Goal: Information Seeking & Learning: Learn about a topic

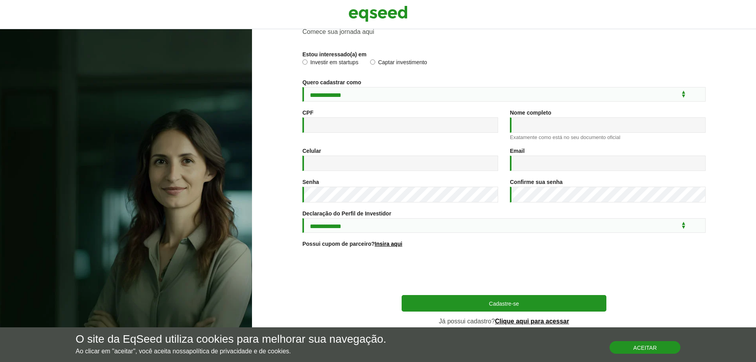
click at [643, 346] on button "Aceitar" at bounding box center [645, 347] width 71 height 13
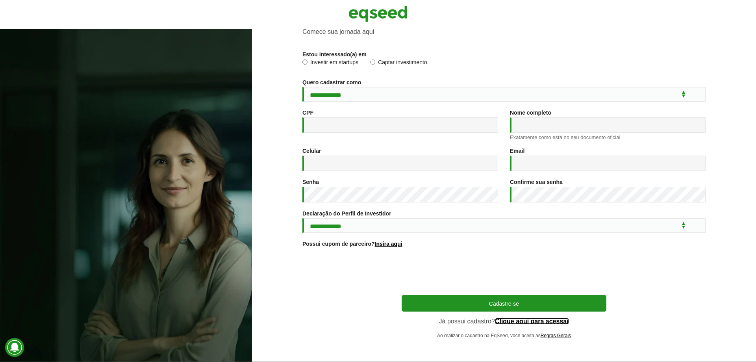
click at [508, 318] on link "Clique aqui para acessar" at bounding box center [532, 321] width 74 height 6
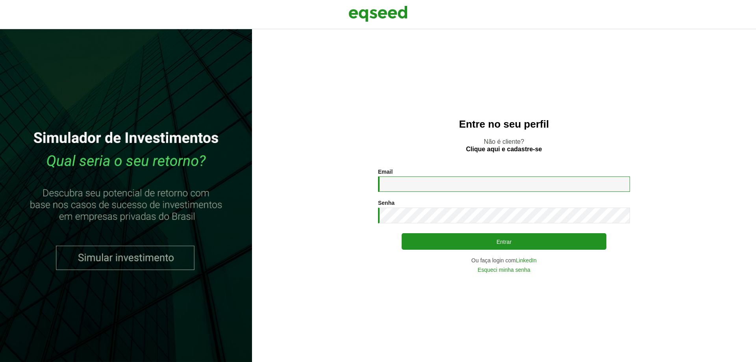
drag, startPoint x: 420, startPoint y: 184, endPoint x: 425, endPoint y: 192, distance: 10.3
click at [420, 184] on input "Email *" at bounding box center [504, 183] width 252 height 15
drag, startPoint x: 471, startPoint y: 182, endPoint x: 333, endPoint y: 185, distance: 137.9
click at [333, 185] on section "**********" at bounding box center [504, 221] width 473 height 104
click at [439, 182] on input "**********" at bounding box center [504, 183] width 252 height 15
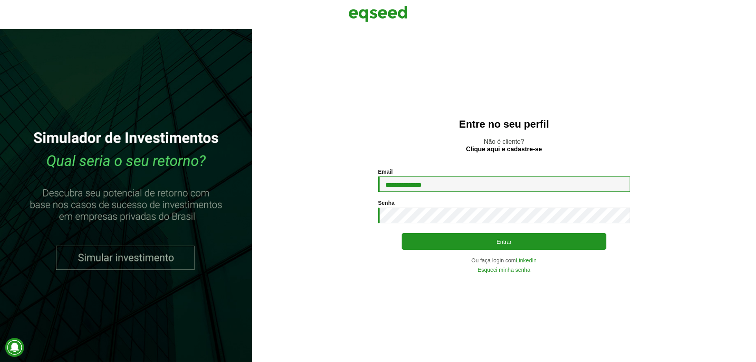
click at [450, 181] on input "**********" at bounding box center [504, 183] width 252 height 15
type input "**********"
click at [402, 233] on button "Entrar" at bounding box center [504, 241] width 205 height 17
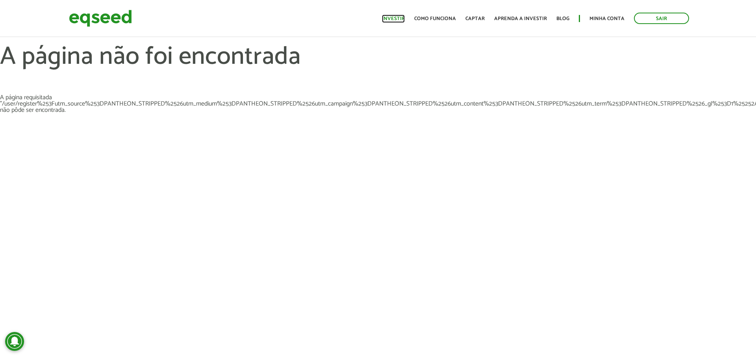
click at [396, 17] on link "Investir" at bounding box center [393, 18] width 23 height 5
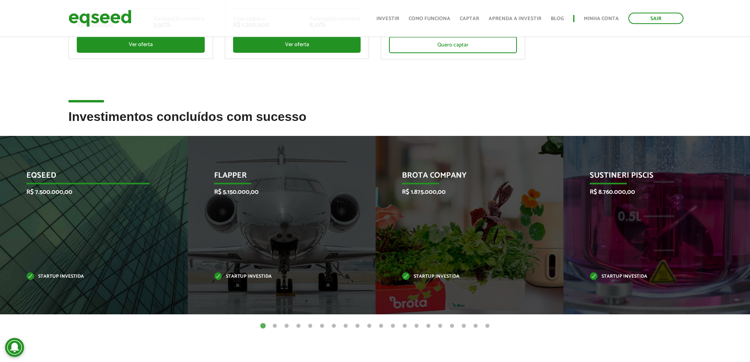
scroll to position [276, 0]
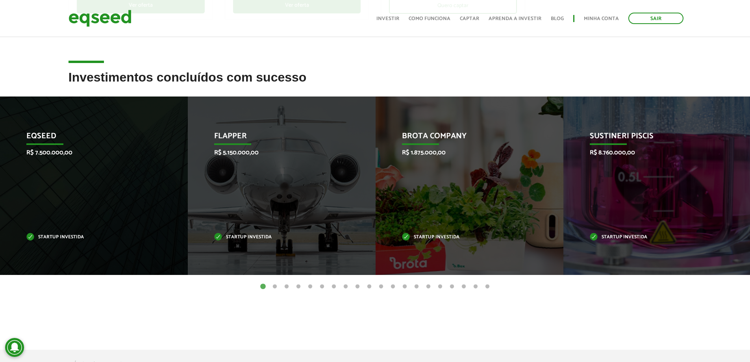
click at [274, 286] on button "2" at bounding box center [275, 287] width 8 height 8
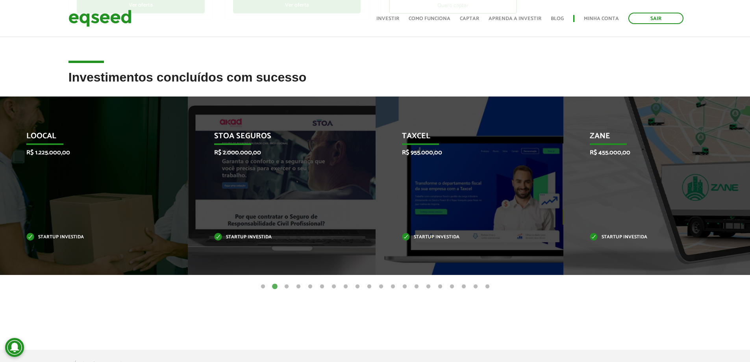
click at [285, 286] on button "3" at bounding box center [287, 287] width 8 height 8
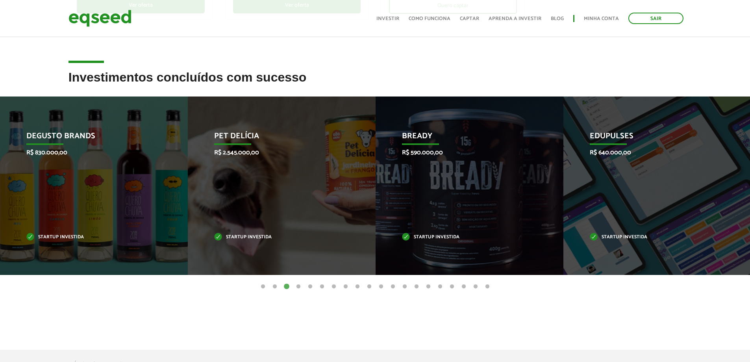
click at [299, 287] on button "4" at bounding box center [299, 287] width 8 height 8
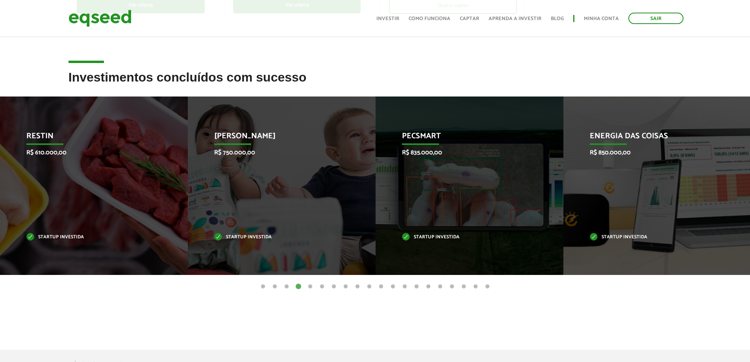
click at [309, 287] on button "5" at bounding box center [310, 287] width 8 height 8
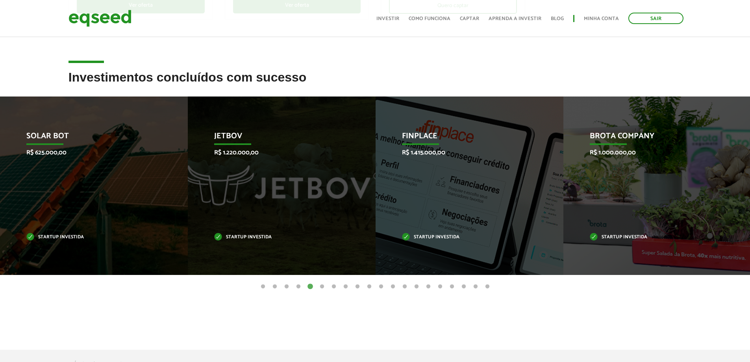
click at [321, 287] on button "6" at bounding box center [322, 287] width 8 height 8
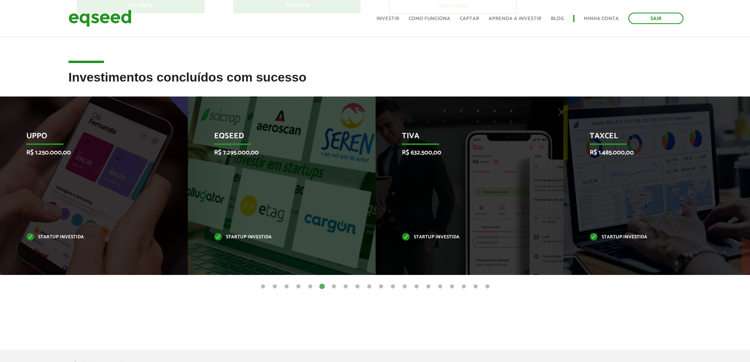
click at [334, 286] on button "7" at bounding box center [334, 287] width 8 height 8
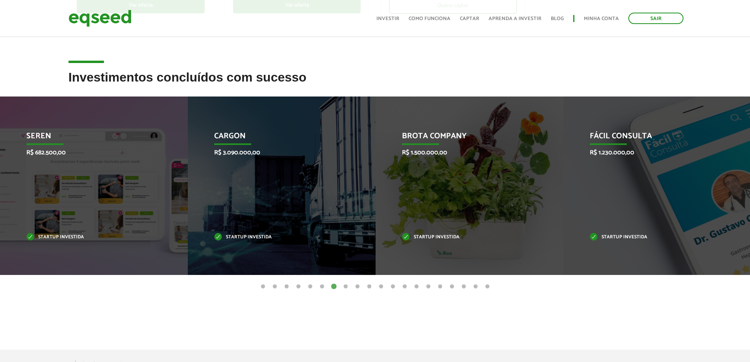
click at [345, 287] on button "8" at bounding box center [346, 287] width 8 height 8
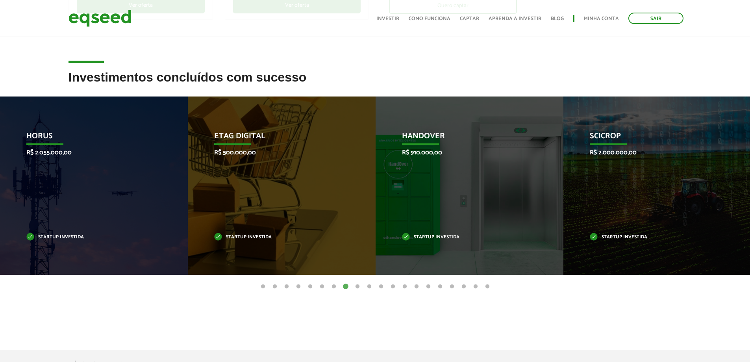
click at [358, 287] on button "9" at bounding box center [358, 287] width 8 height 8
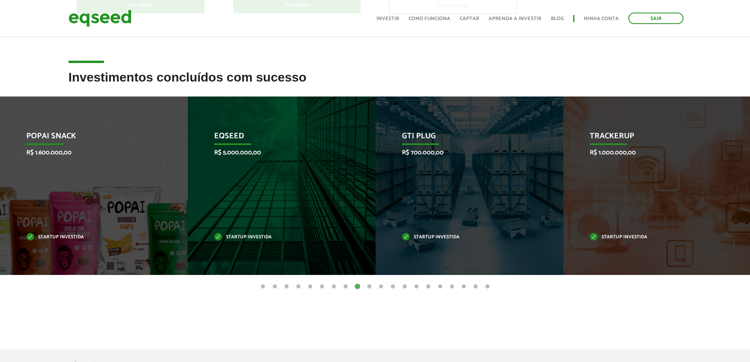
click at [369, 285] on button "10" at bounding box center [369, 287] width 8 height 8
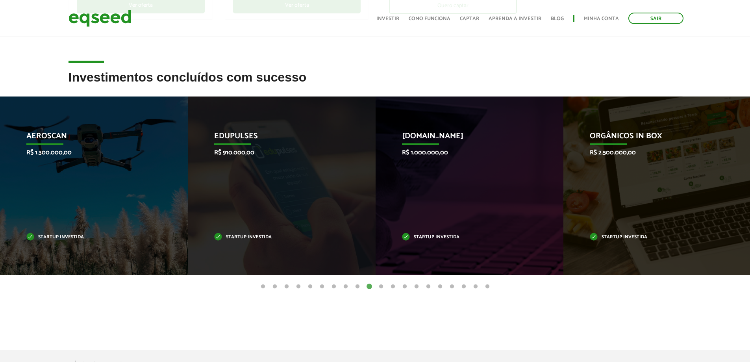
click at [381, 286] on button "11" at bounding box center [381, 287] width 8 height 8
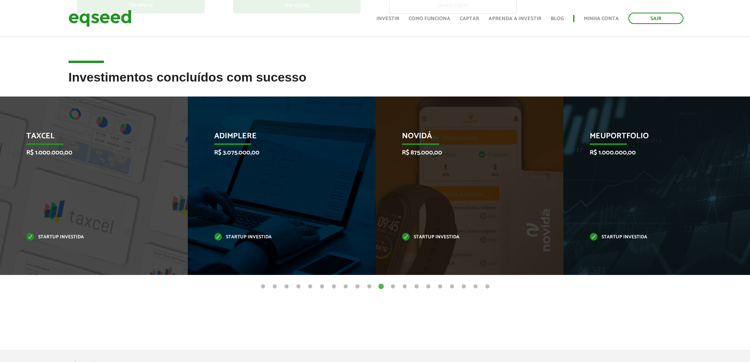
click at [393, 287] on button "12" at bounding box center [393, 287] width 8 height 8
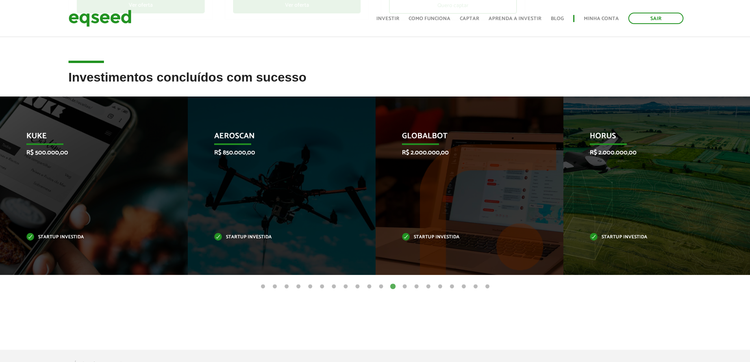
click at [404, 287] on button "13" at bounding box center [405, 287] width 8 height 8
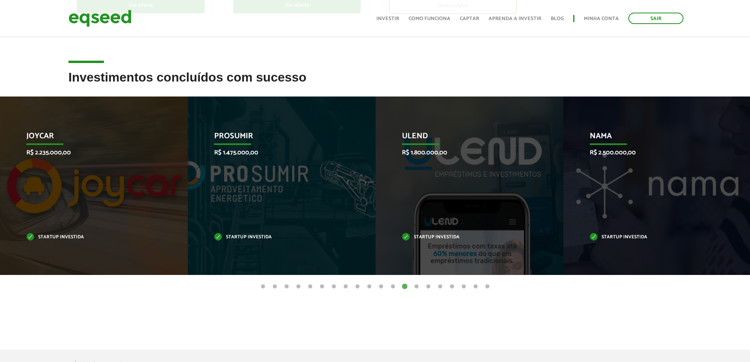
click at [417, 286] on button "14" at bounding box center [417, 287] width 8 height 8
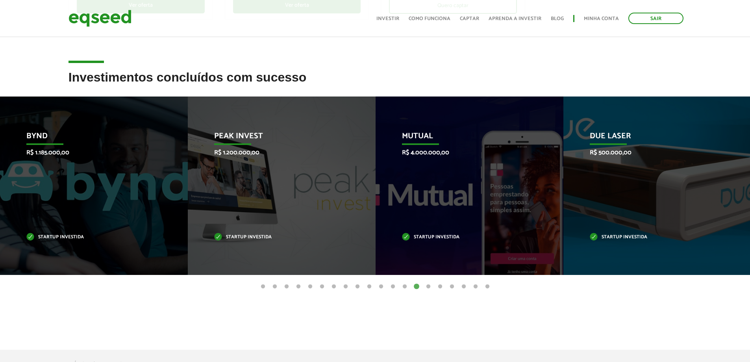
click at [428, 286] on button "15" at bounding box center [428, 287] width 8 height 8
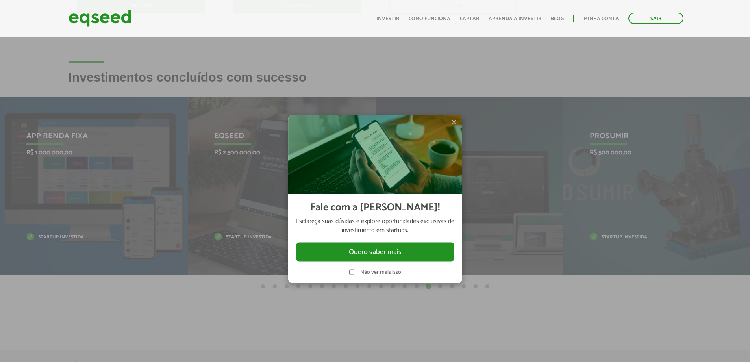
click at [454, 119] on span "×" at bounding box center [454, 121] width 5 height 9
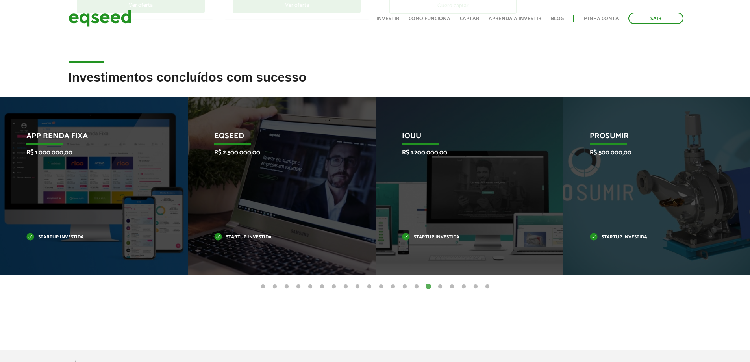
click at [416, 287] on button "14" at bounding box center [417, 287] width 8 height 8
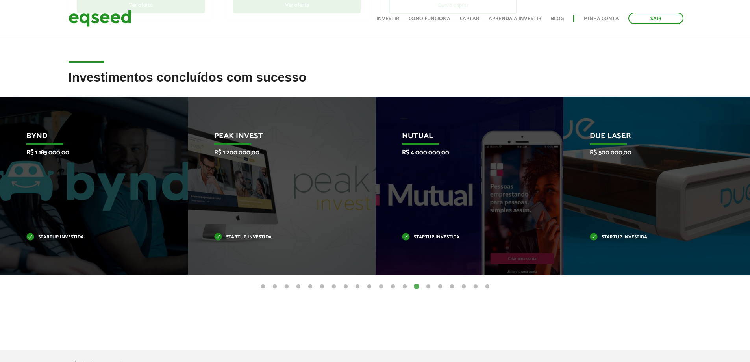
click at [404, 286] on button "13" at bounding box center [405, 287] width 8 height 8
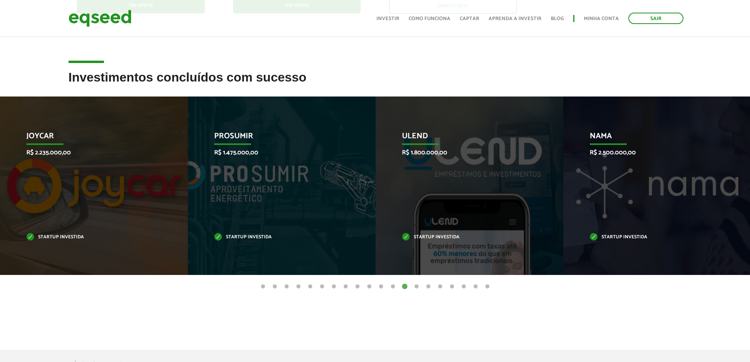
click at [392, 286] on button "12" at bounding box center [393, 287] width 8 height 8
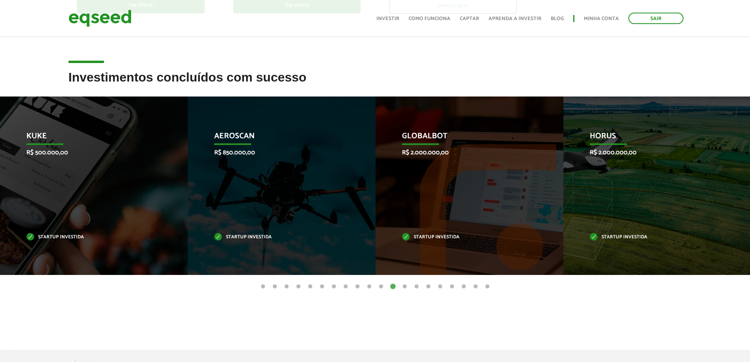
click at [380, 286] on button "11" at bounding box center [381, 287] width 8 height 8
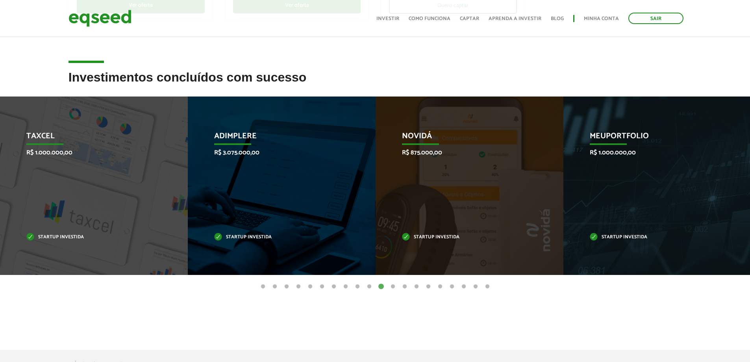
click at [368, 285] on button "10" at bounding box center [369, 287] width 8 height 8
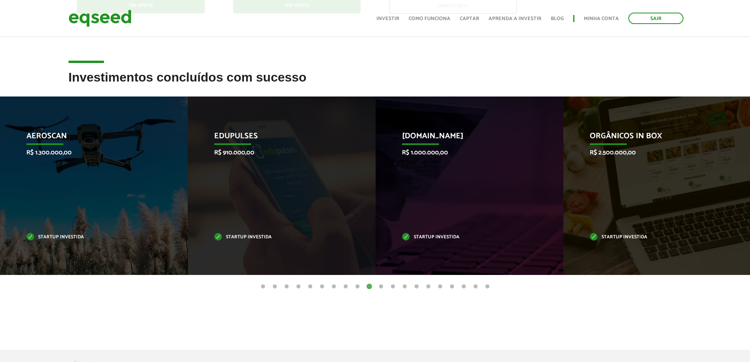
click at [357, 287] on button "9" at bounding box center [358, 287] width 8 height 8
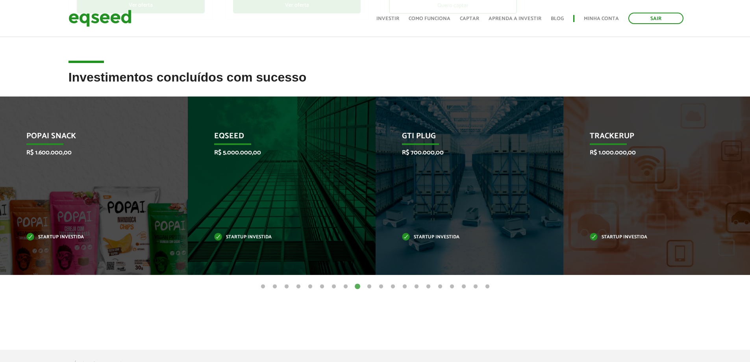
click at [344, 287] on button "8" at bounding box center [346, 287] width 8 height 8
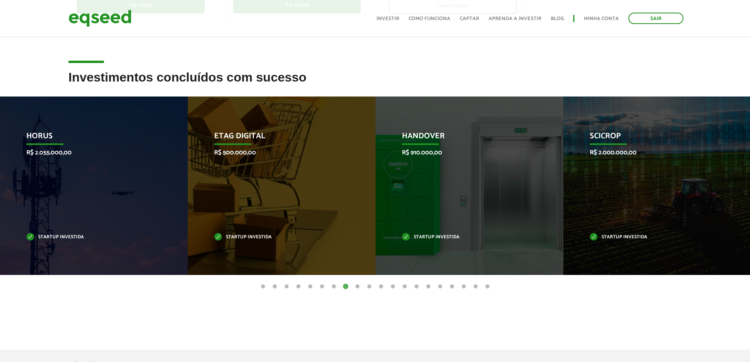
click at [334, 287] on button "7" at bounding box center [334, 287] width 8 height 8
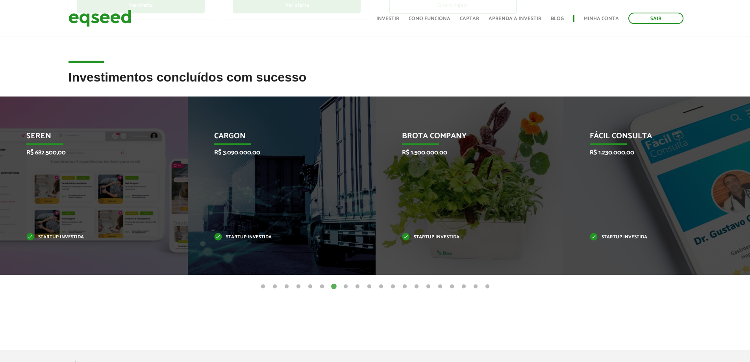
click at [320, 286] on button "6" at bounding box center [322, 287] width 8 height 8
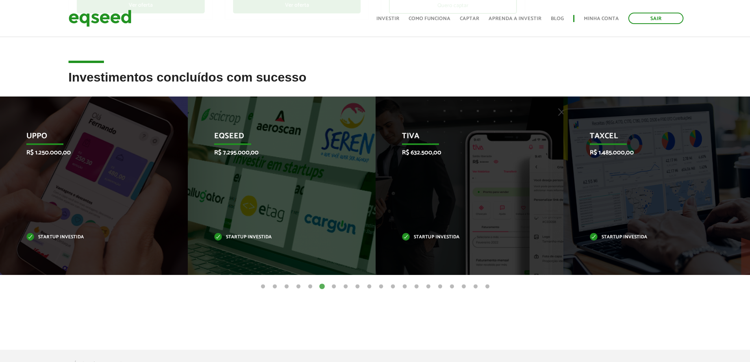
click at [308, 286] on button "5" at bounding box center [310, 287] width 8 height 8
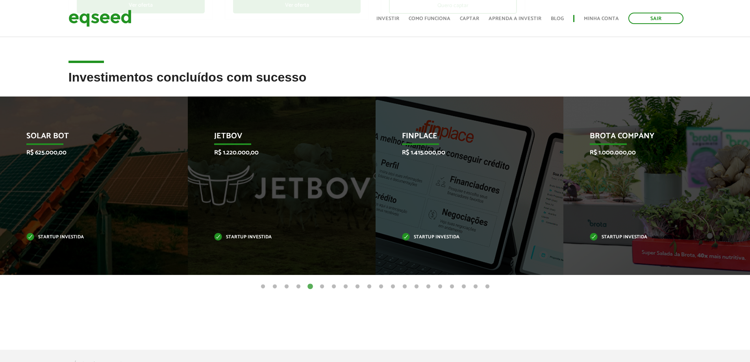
click at [295, 285] on button "4" at bounding box center [299, 287] width 8 height 8
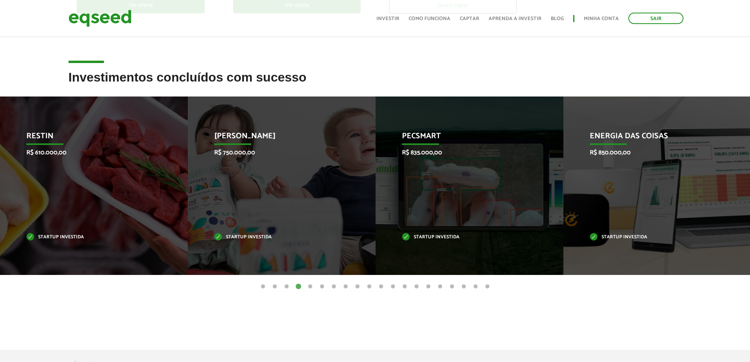
click at [284, 285] on button "3" at bounding box center [287, 287] width 8 height 8
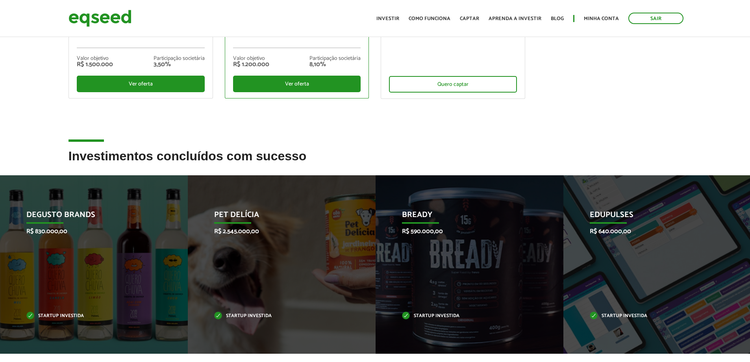
scroll to position [0, 0]
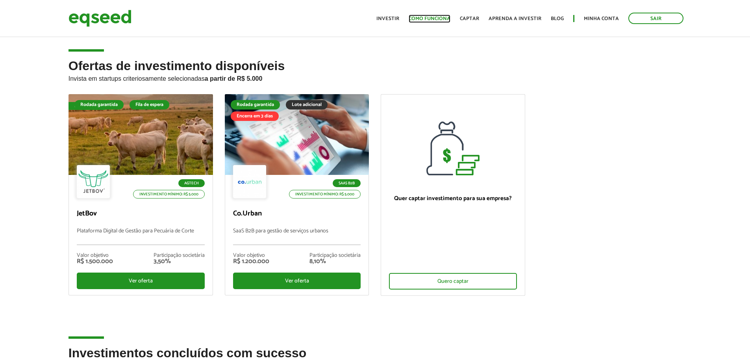
click at [434, 19] on link "Como funciona" at bounding box center [430, 18] width 42 height 5
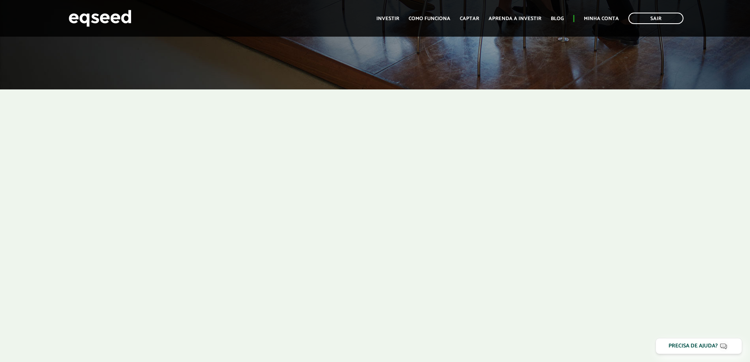
scroll to position [354, 0]
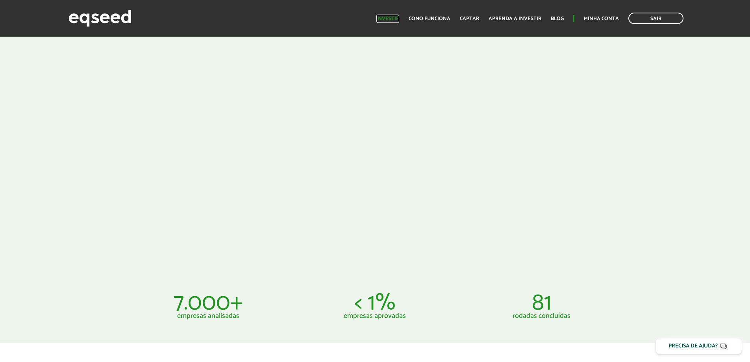
click at [388, 19] on link "Investir" at bounding box center [387, 18] width 23 height 5
